Goal: Check status: Check status

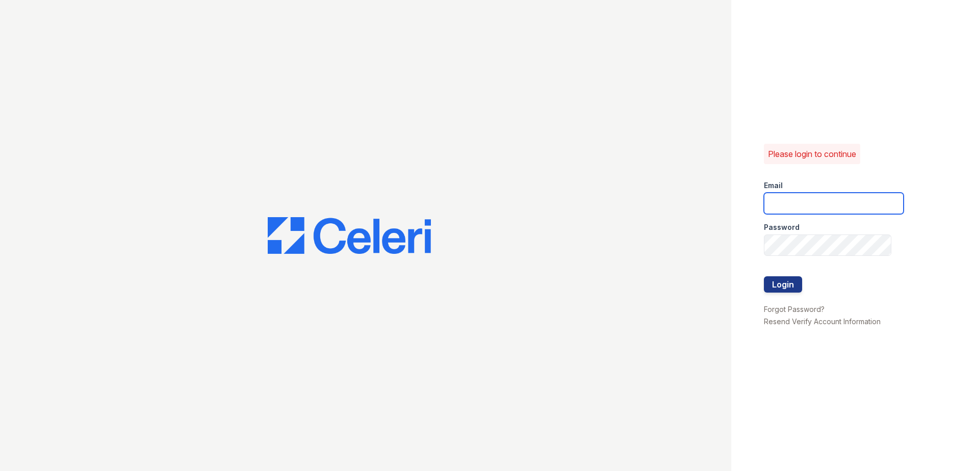
click at [796, 196] on input "email" at bounding box center [834, 203] width 140 height 21
type input "rthrasher@trinity-pm.com"
click at [784, 286] on button "Login" at bounding box center [783, 284] width 38 height 16
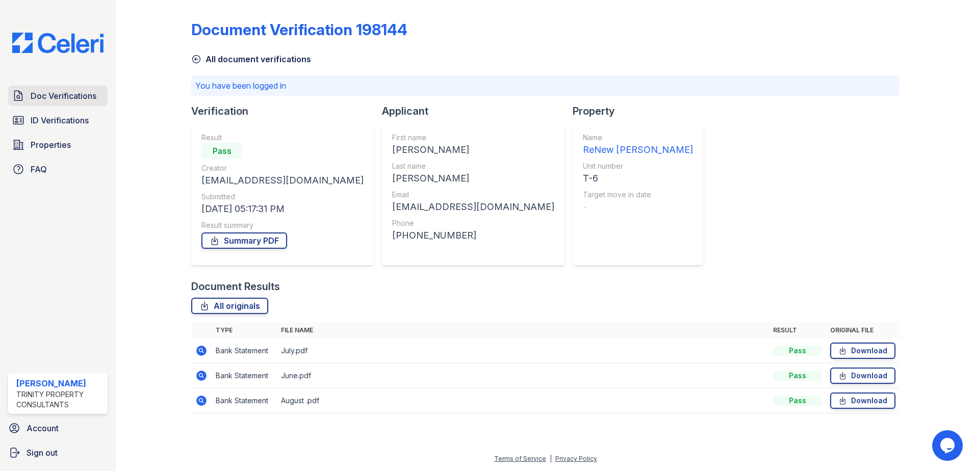
click at [88, 99] on span "Doc Verifications" at bounding box center [64, 96] width 66 height 12
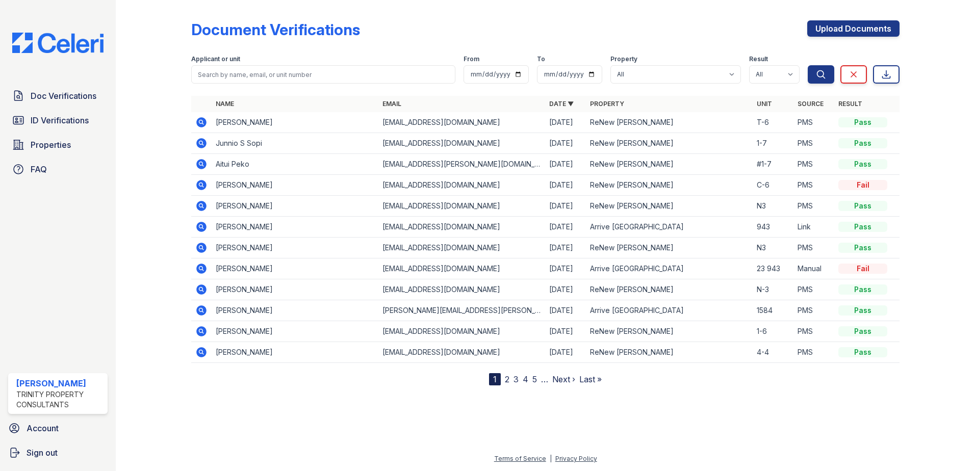
click at [204, 146] on icon at bounding box center [201, 143] width 10 height 10
click at [199, 143] on icon at bounding box center [201, 143] width 12 height 12
click at [200, 164] on icon at bounding box center [200, 163] width 3 height 3
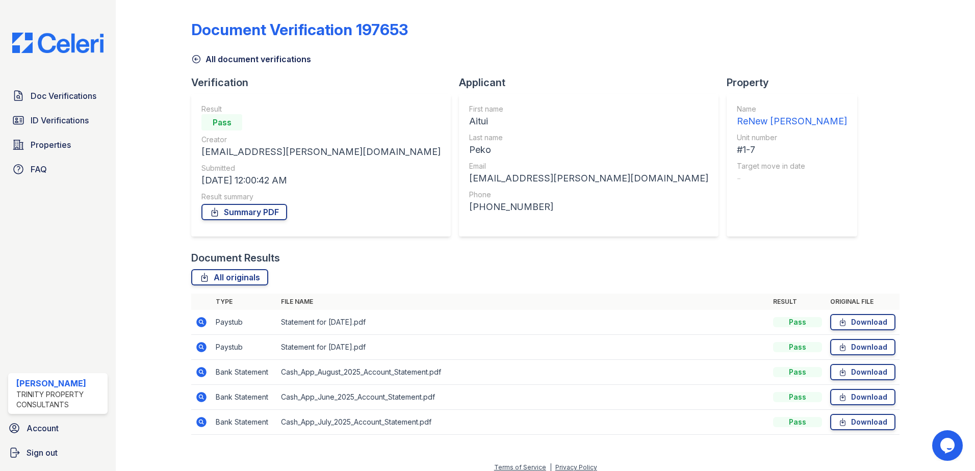
click at [204, 320] on icon at bounding box center [201, 322] width 10 height 10
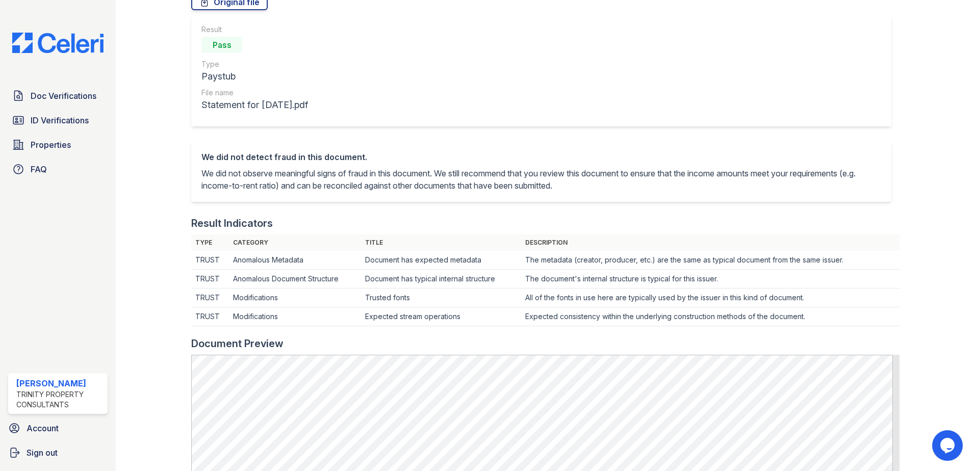
scroll to position [306, 0]
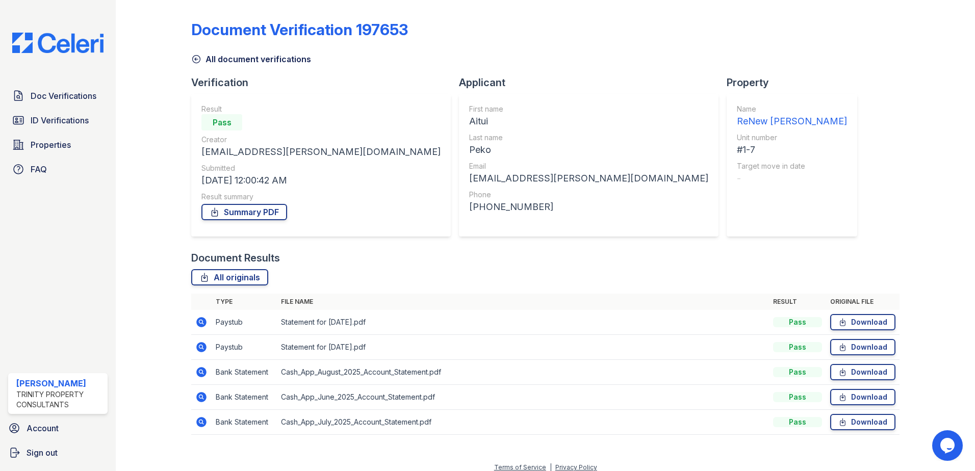
click at [201, 373] on icon at bounding box center [201, 372] width 12 height 12
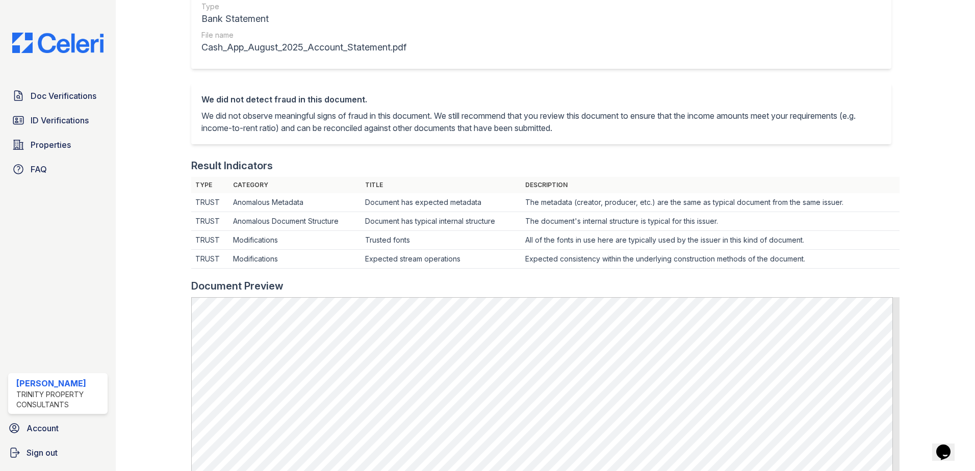
scroll to position [255, 0]
